Goal: Information Seeking & Learning: Check status

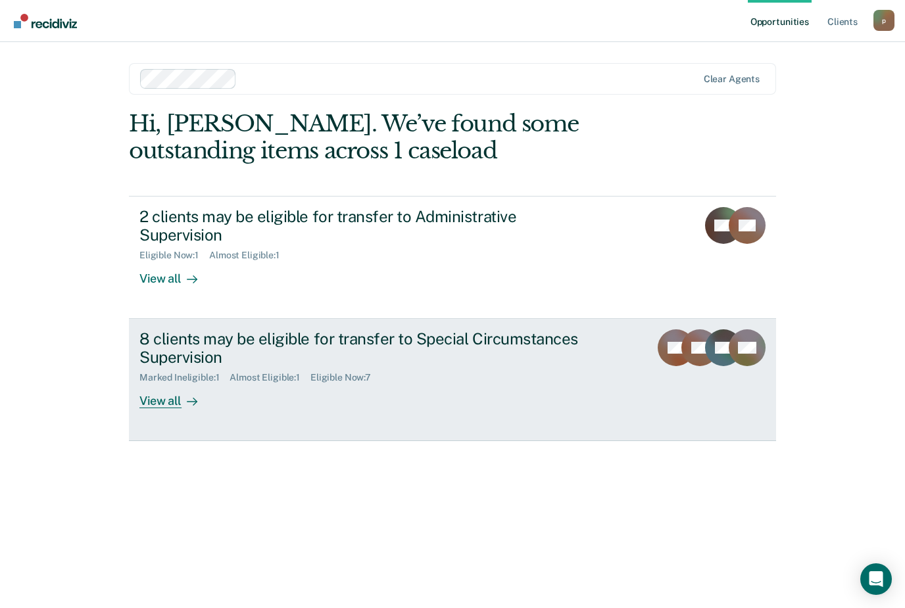
click at [158, 383] on div "View all" at bounding box center [176, 396] width 74 height 26
